Goal: Task Accomplishment & Management: Use online tool/utility

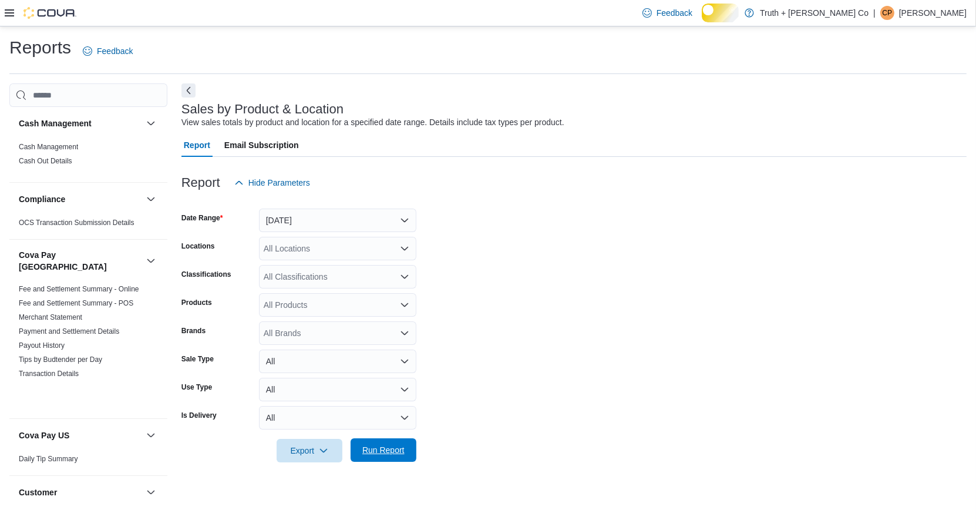
click at [373, 456] on span "Run Report" at bounding box center [383, 450] width 42 height 12
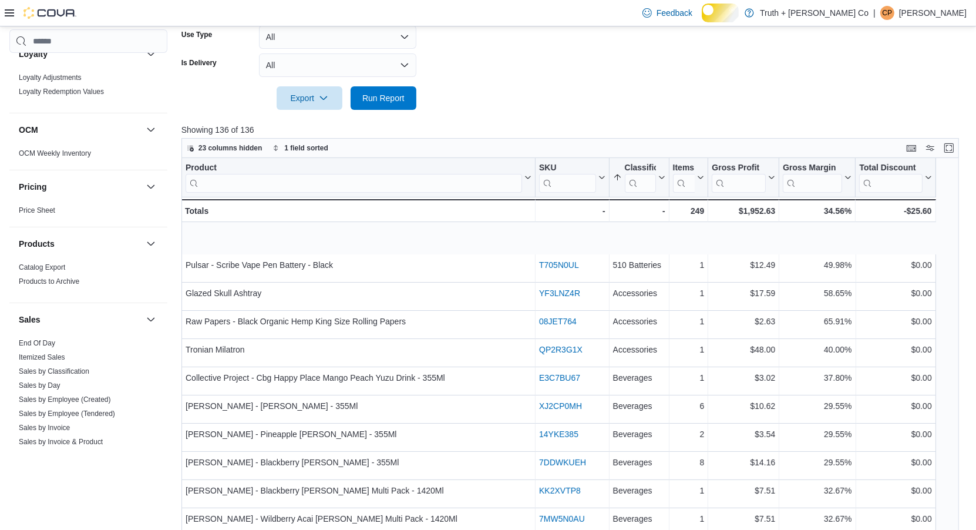
scroll to position [1245, 0]
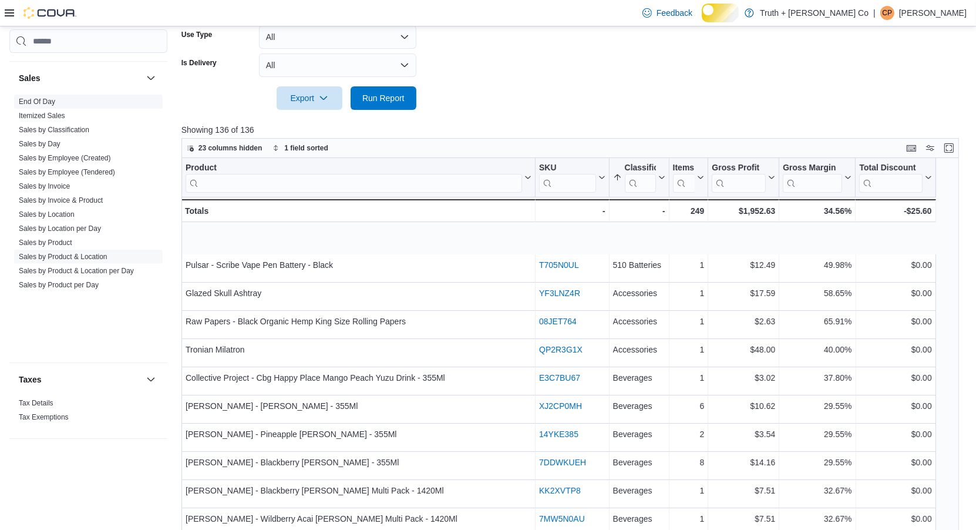
click at [41, 100] on link "End Of Day" at bounding box center [37, 101] width 36 height 8
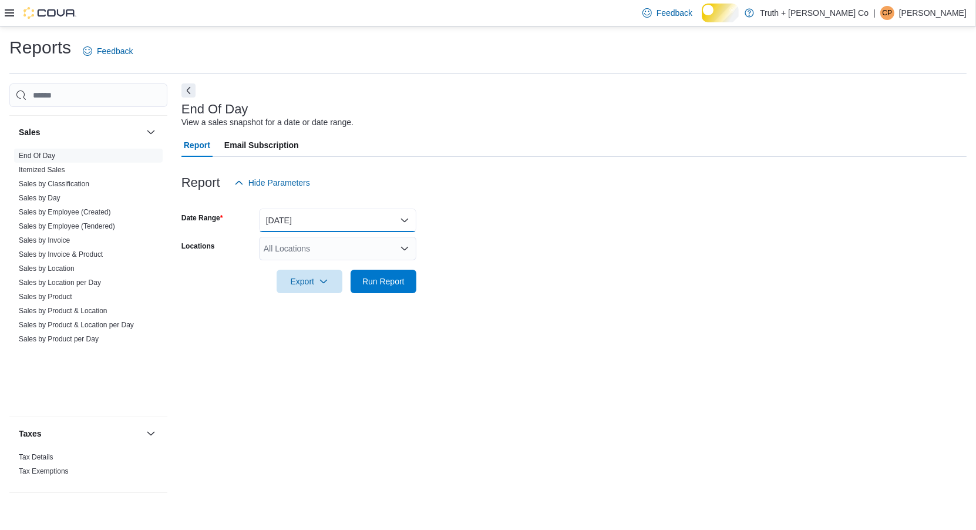
click at [322, 232] on button "[DATE]" at bounding box center [337, 219] width 157 height 23
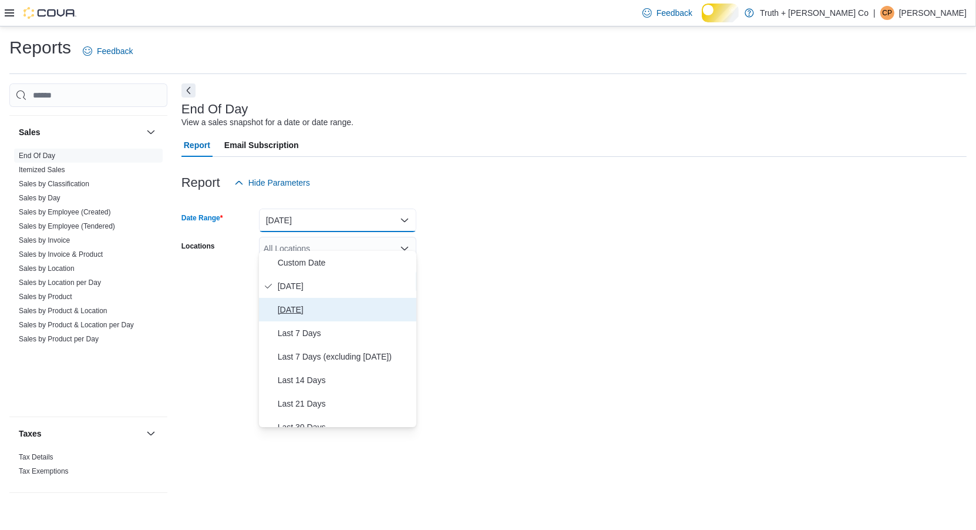
click at [302, 317] on span "[DATE]" at bounding box center [345, 309] width 134 height 14
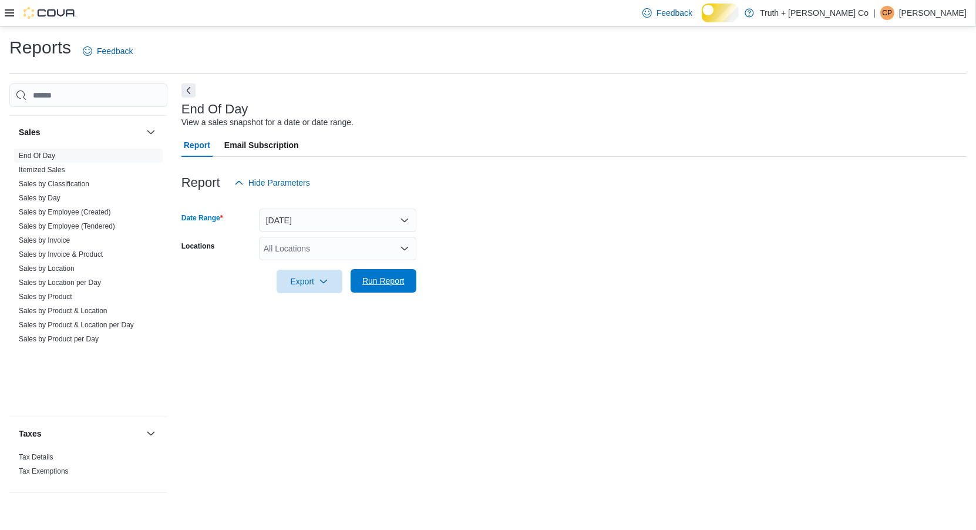
click at [385, 287] on span "Run Report" at bounding box center [383, 281] width 42 height 12
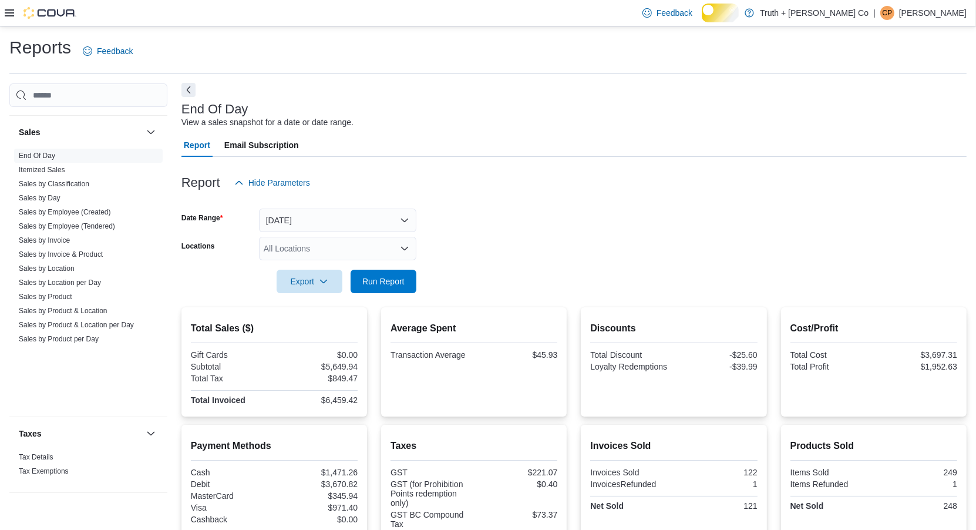
click at [188, 97] on button "Next" at bounding box center [188, 90] width 14 height 14
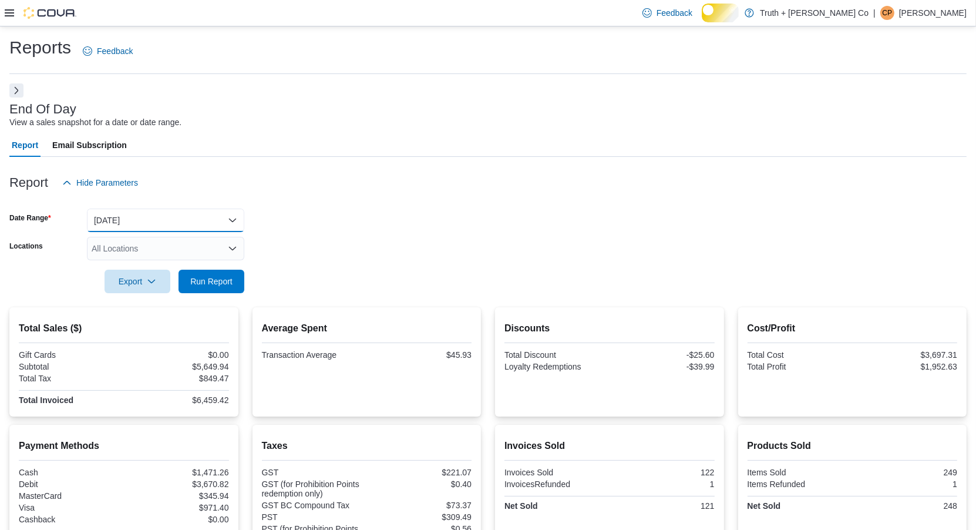
click at [126, 231] on button "[DATE]" at bounding box center [165, 219] width 157 height 23
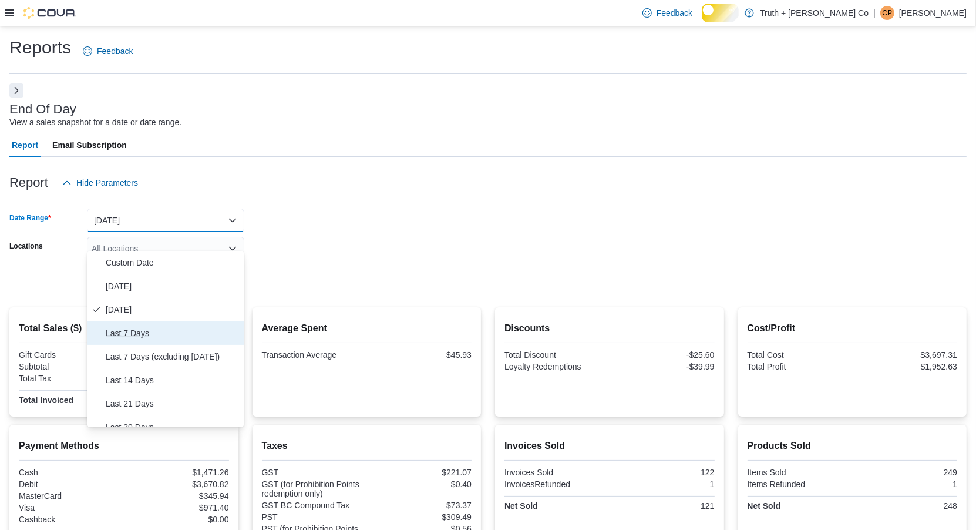
click at [122, 340] on span "Last 7 Days" at bounding box center [173, 333] width 134 height 14
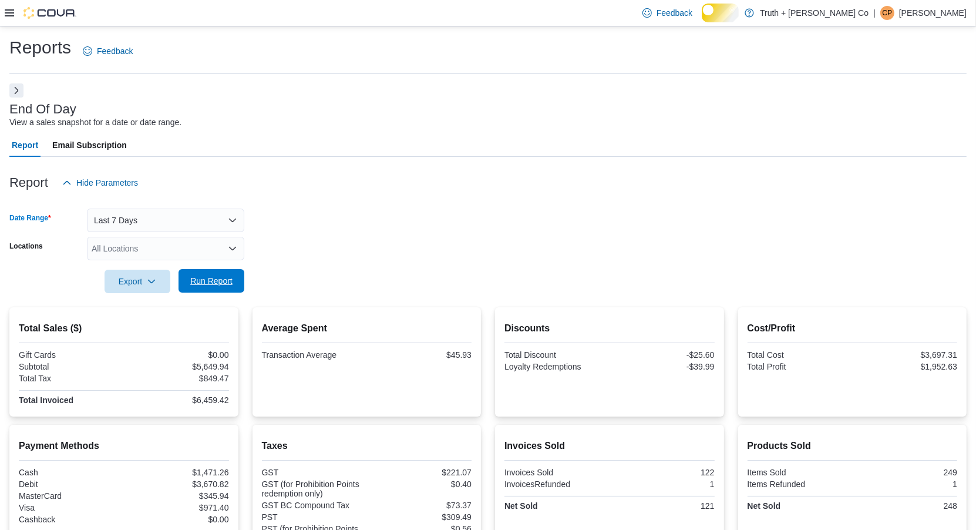
click at [215, 287] on span "Run Report" at bounding box center [211, 281] width 42 height 12
